Goal: Information Seeking & Learning: Learn about a topic

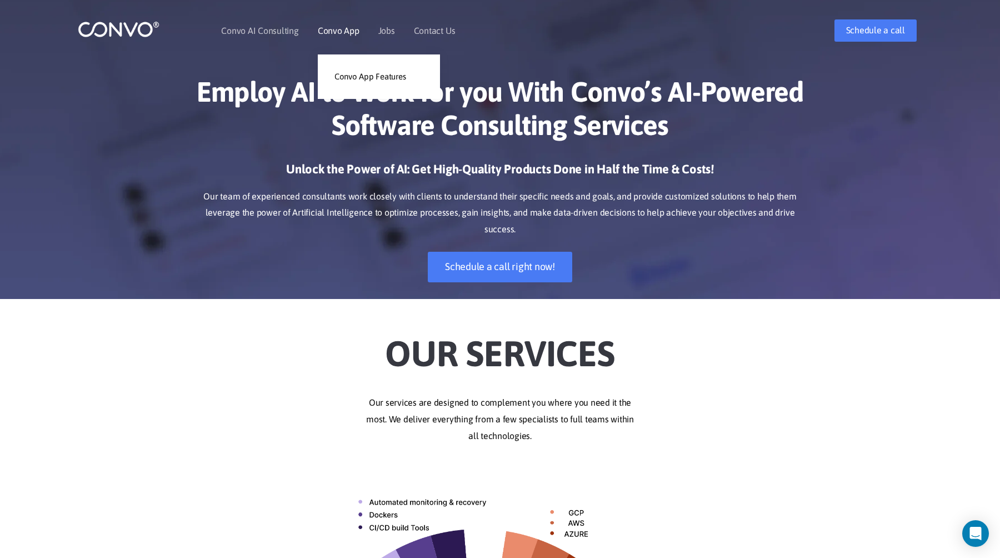
click at [336, 30] on link "Convo App" at bounding box center [339, 30] width 42 height 9
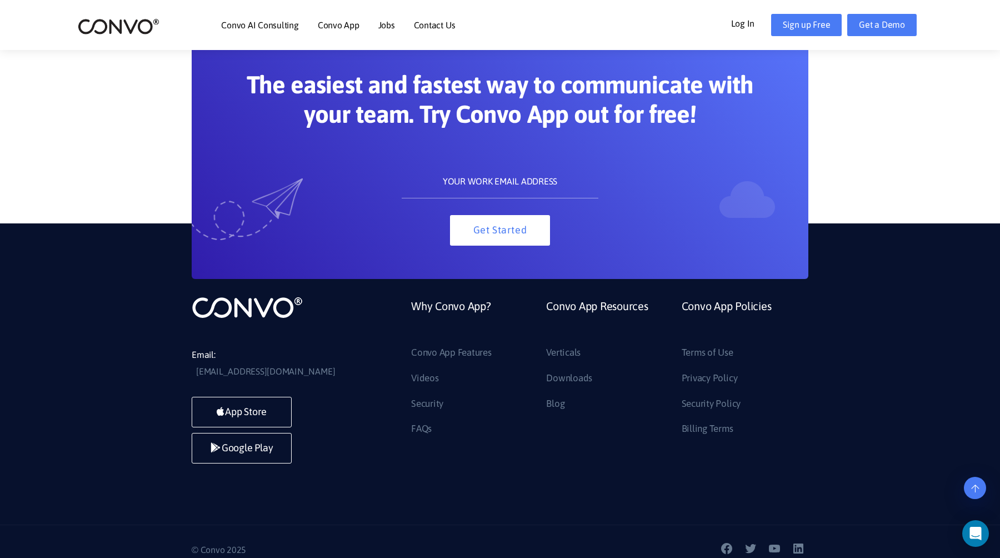
scroll to position [2409, 0]
click at [419, 430] on link "FAQs" at bounding box center [421, 429] width 21 height 18
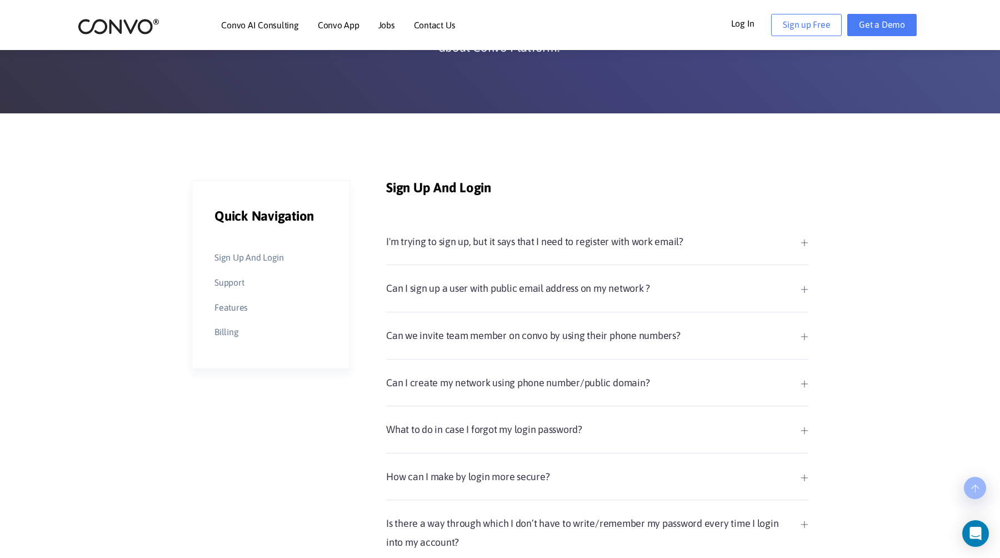
scroll to position [162, 0]
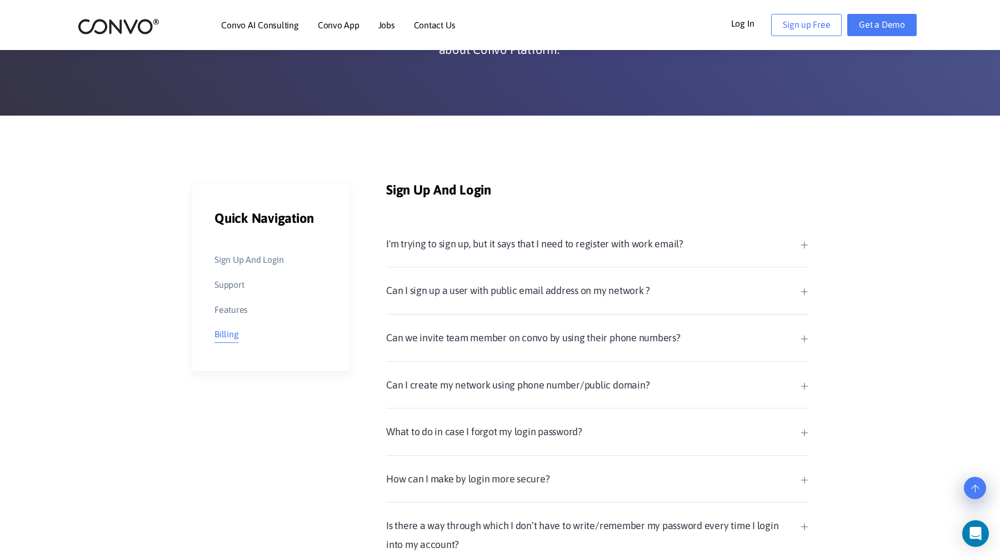
click at [227, 335] on link "Billing" at bounding box center [226, 334] width 24 height 17
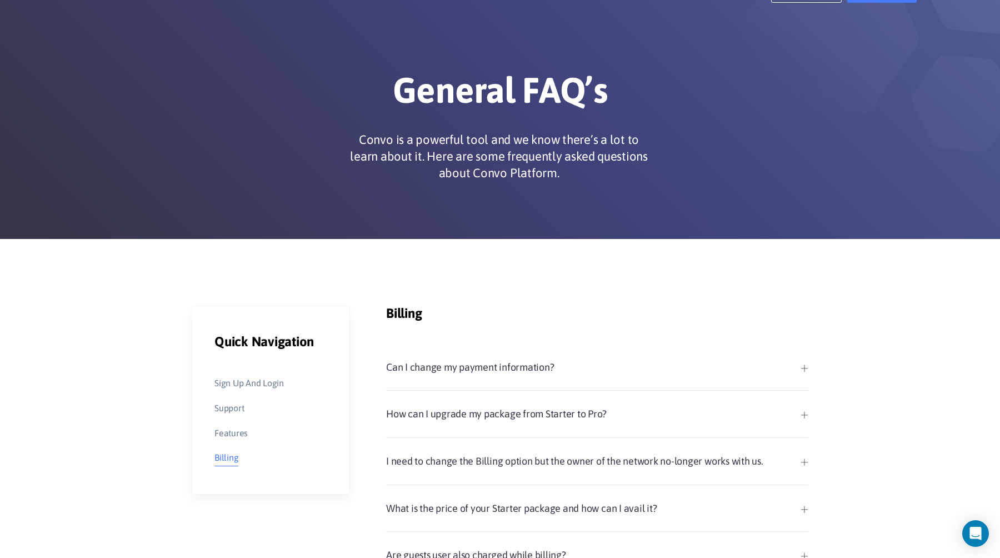
scroll to position [0, 0]
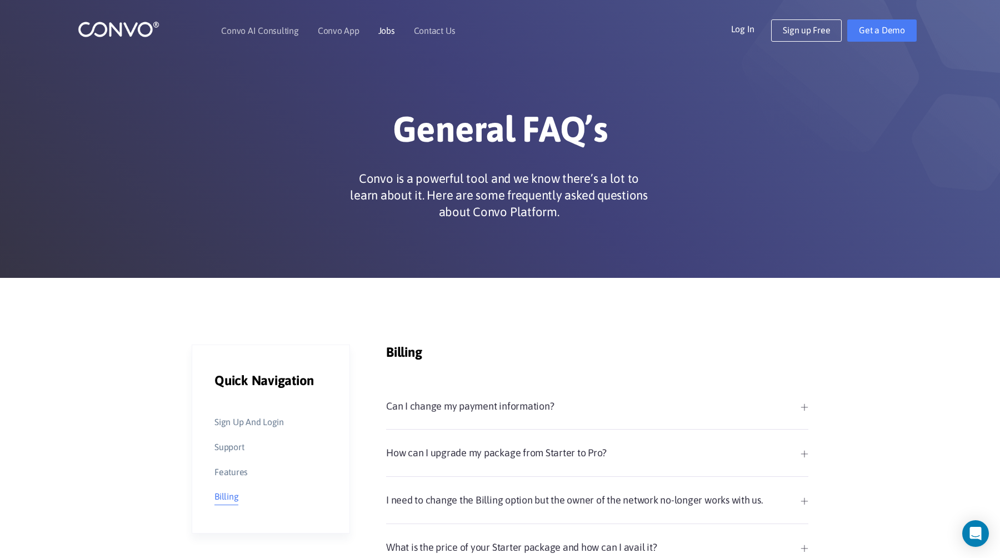
click at [379, 34] on link "Jobs" at bounding box center [386, 30] width 17 height 9
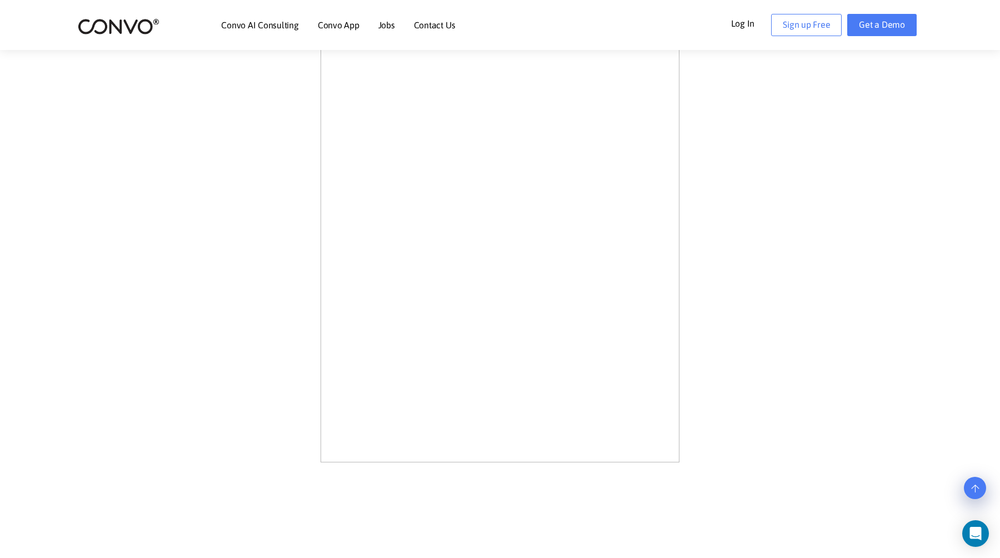
scroll to position [638, 0]
click at [283, 213] on div "Join Convo's ambitious team. You'll fit right in." at bounding box center [500, 67] width 616 height 788
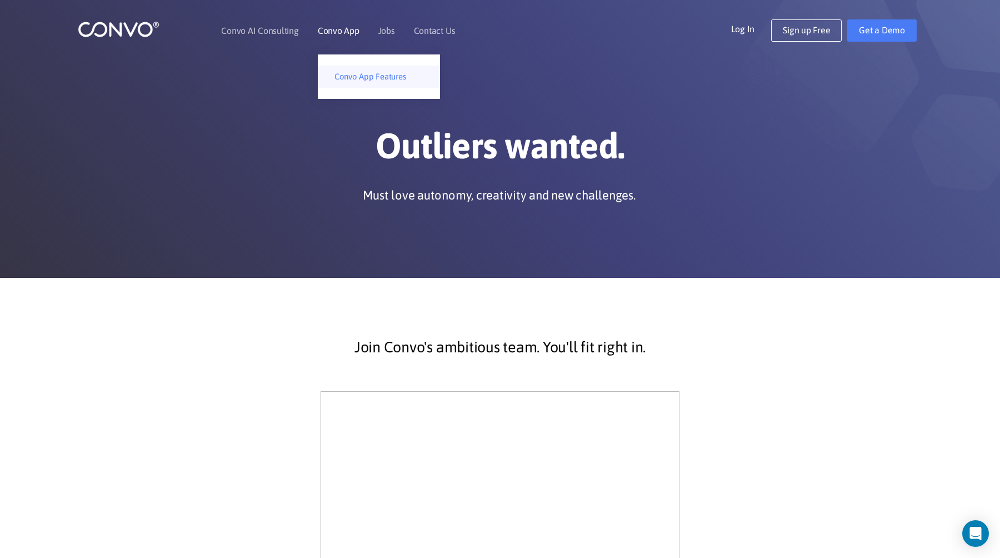
click at [359, 75] on link "Convo App Features" at bounding box center [379, 77] width 122 height 22
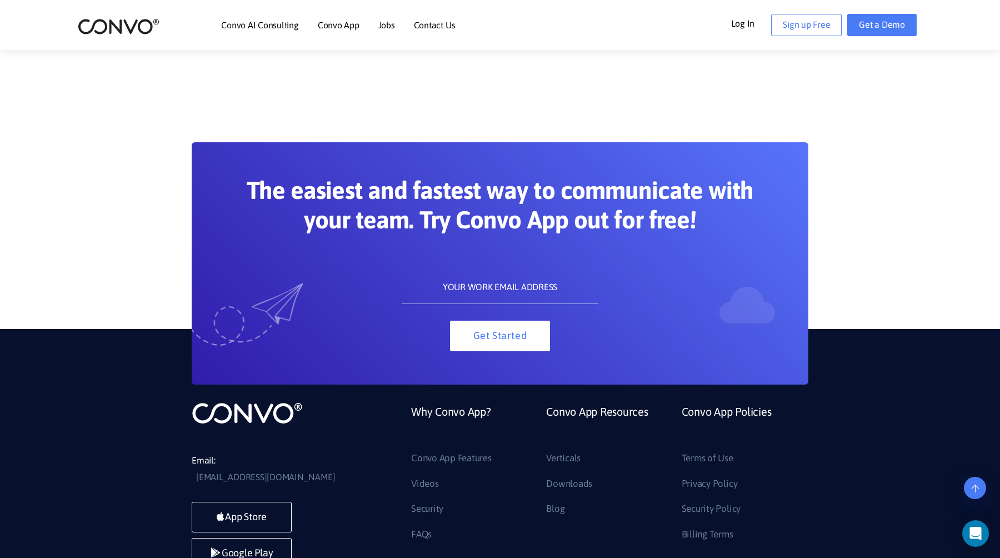
scroll to position [6081, 0]
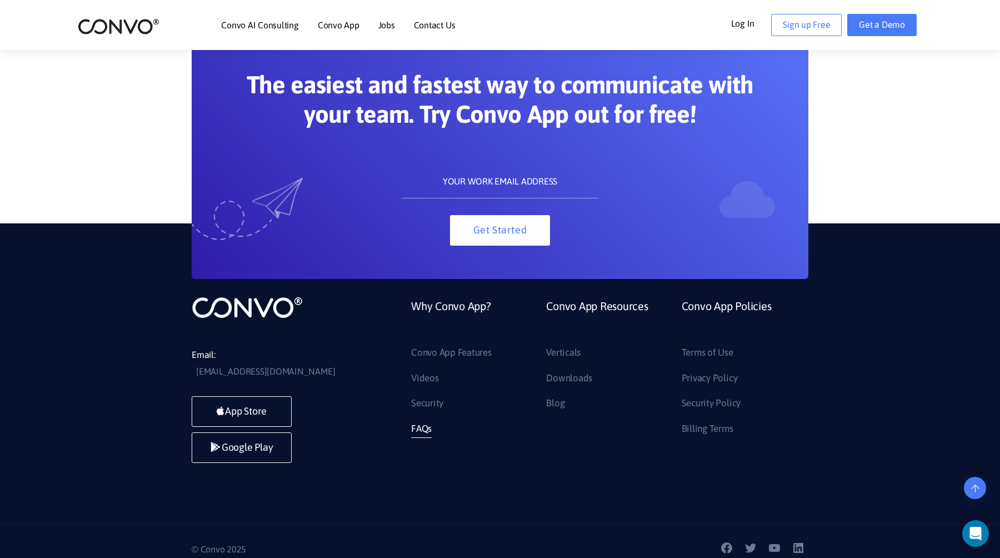
click at [423, 432] on link "FAQs" at bounding box center [421, 429] width 21 height 18
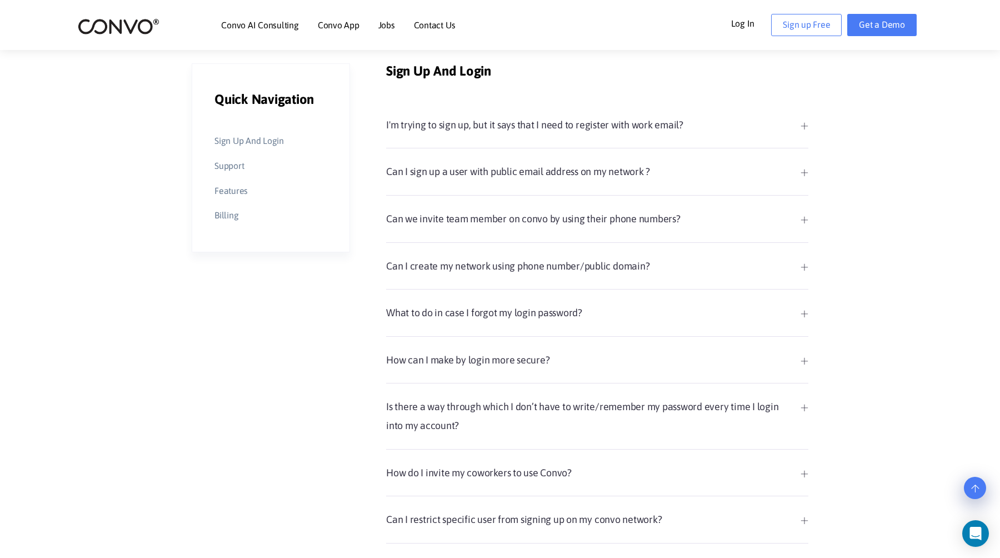
scroll to position [282, 0]
click at [229, 166] on link "Support" at bounding box center [228, 165] width 29 height 17
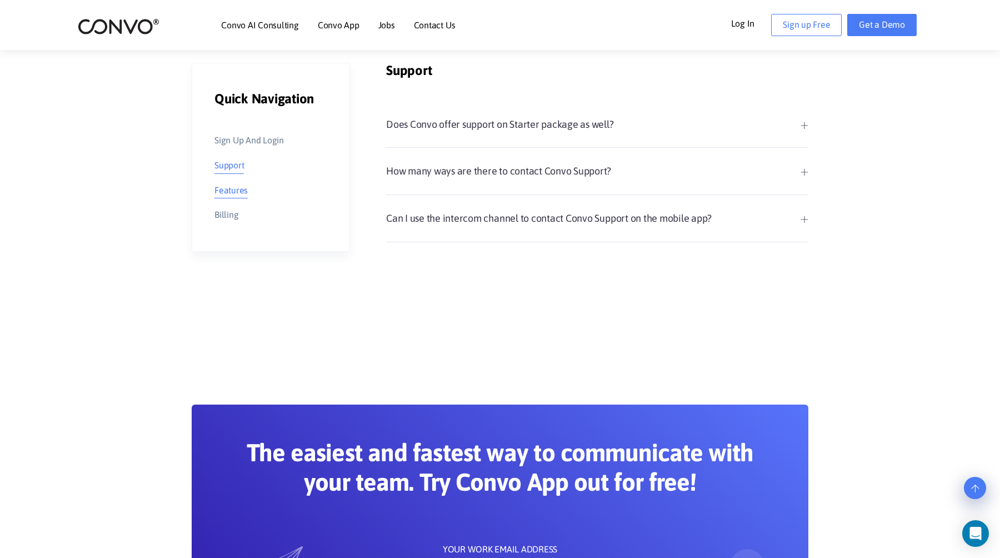
click at [238, 187] on link "Features" at bounding box center [230, 190] width 33 height 17
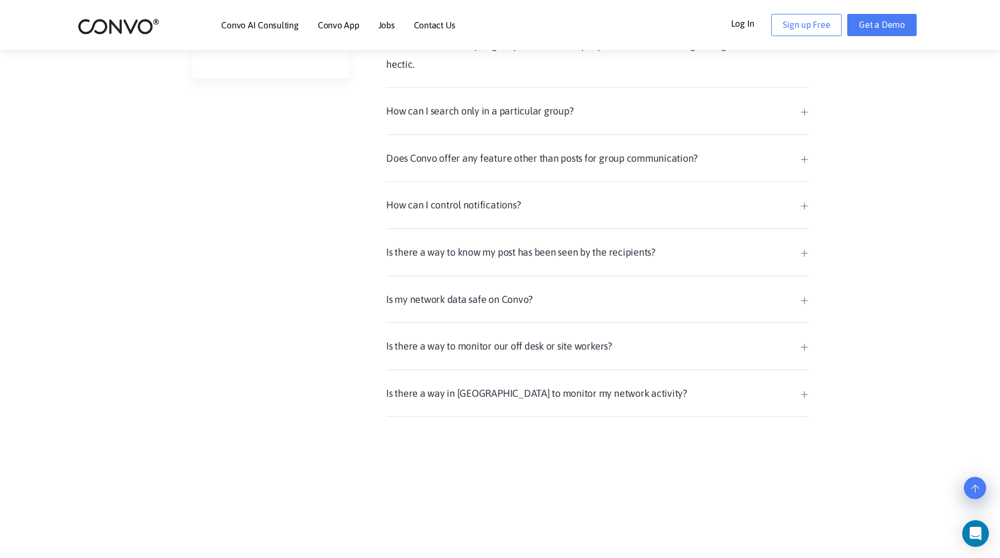
scroll to position [455, 0]
click at [426, 297] on link "Is my network data safe on Convo?" at bounding box center [597, 298] width 422 height 19
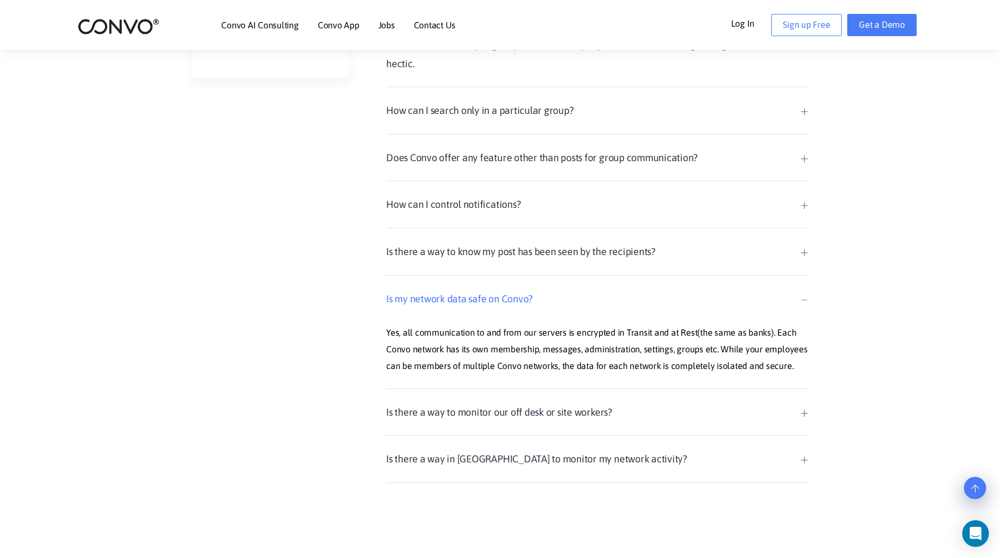
click at [447, 411] on link "Is there a way to monitor our off desk or site workers?" at bounding box center [597, 412] width 422 height 19
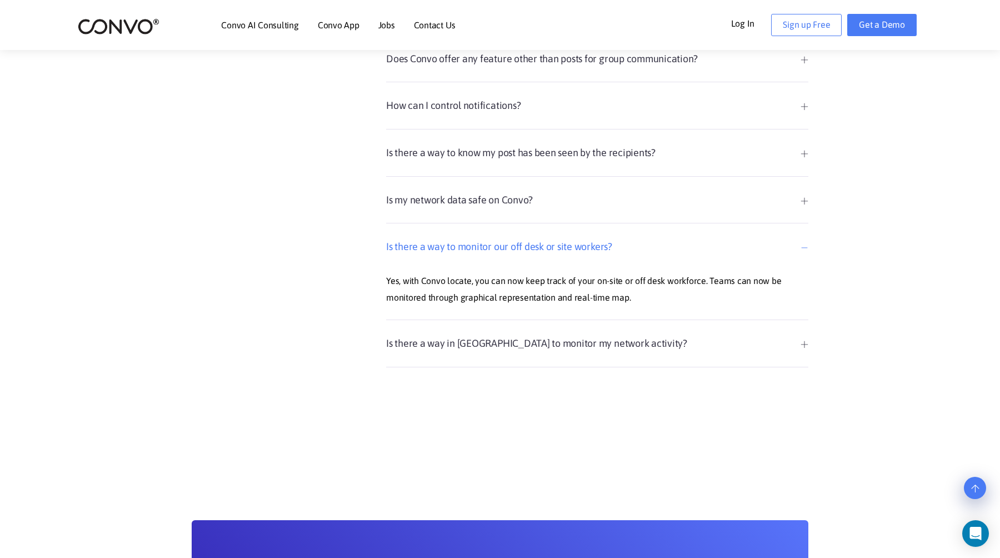
scroll to position [554, 0]
click at [566, 341] on link "Is there a way in Convo to monitor my network activity?" at bounding box center [597, 342] width 422 height 19
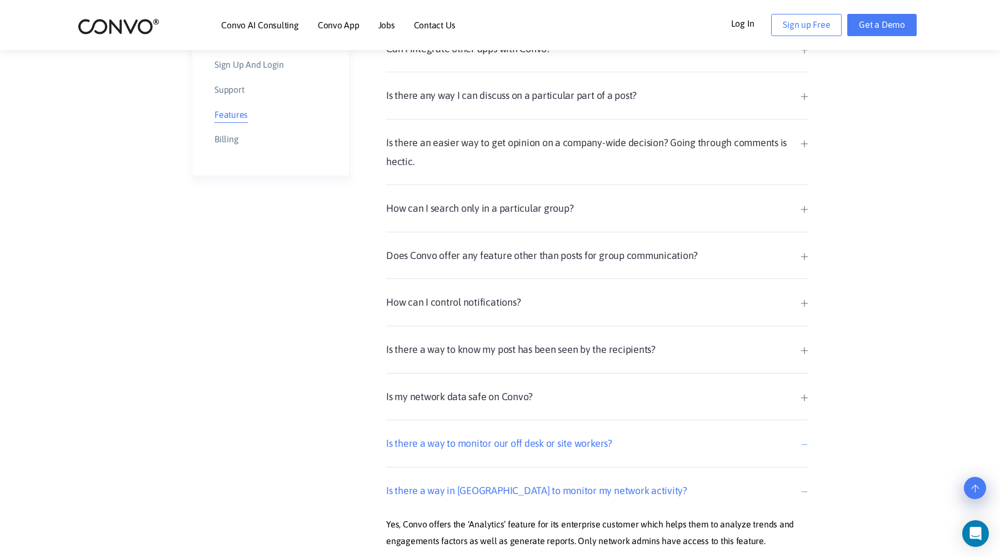
scroll to position [320, 0]
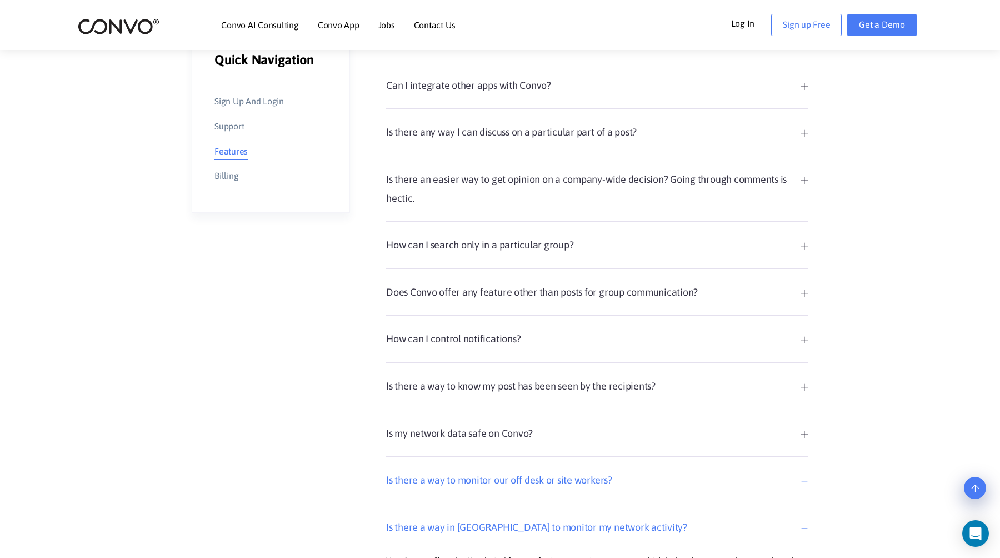
click at [492, 385] on link "Is there a way to know my post has been seen by the recipients?" at bounding box center [597, 386] width 422 height 19
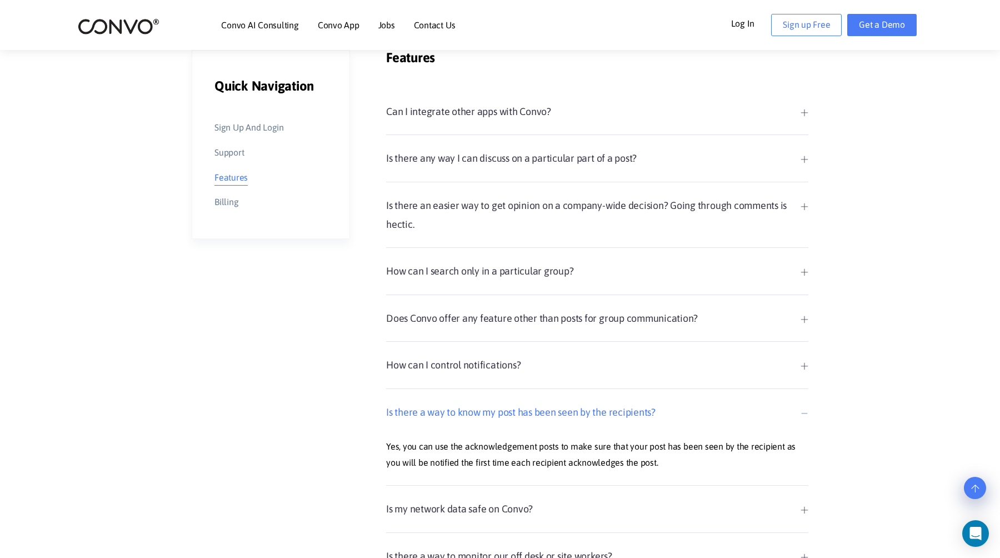
scroll to position [0, 0]
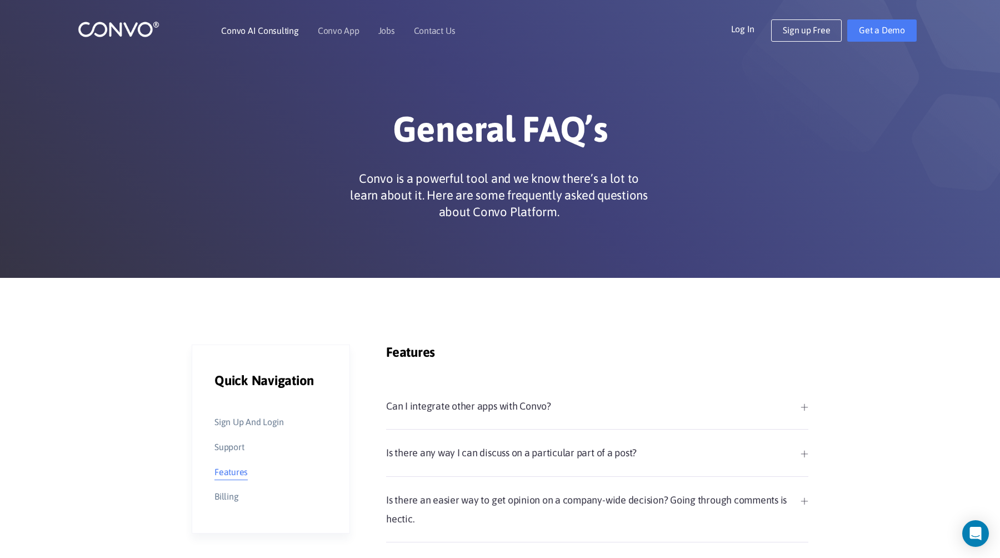
click at [275, 32] on link "Convo AI Consulting" at bounding box center [259, 30] width 77 height 9
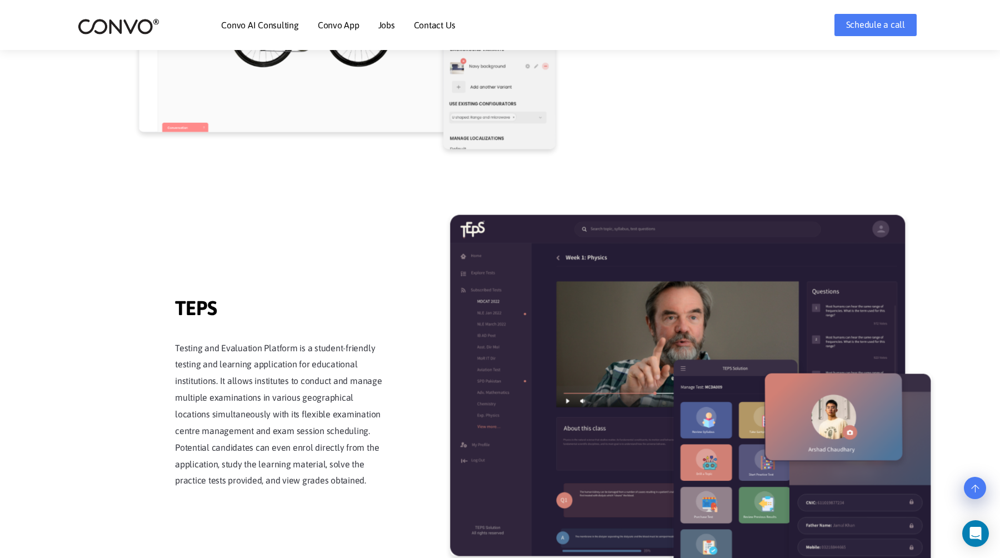
scroll to position [1686, 0]
